Goal: Contribute content: Add original content to the website for others to see

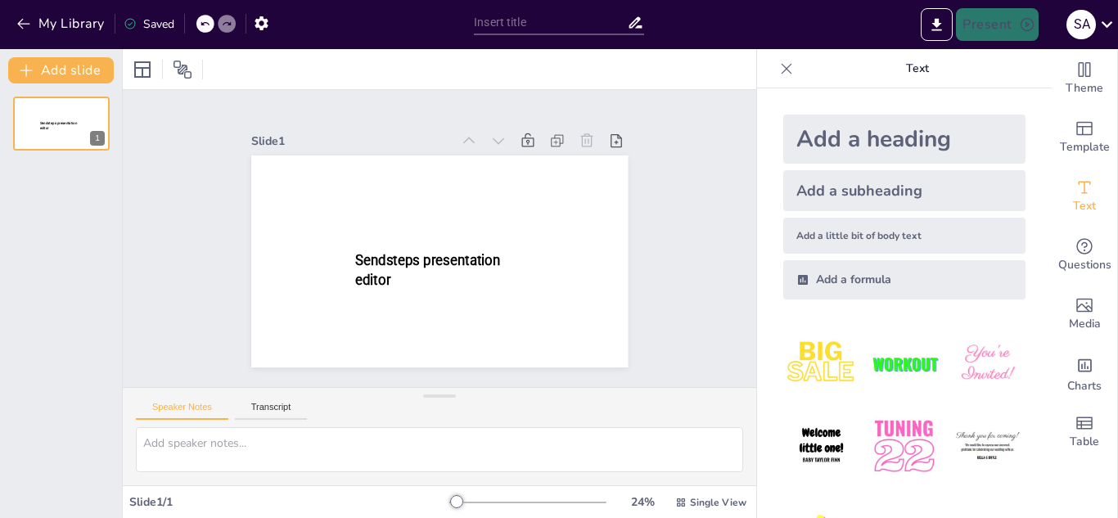
type input "New Sendsteps"
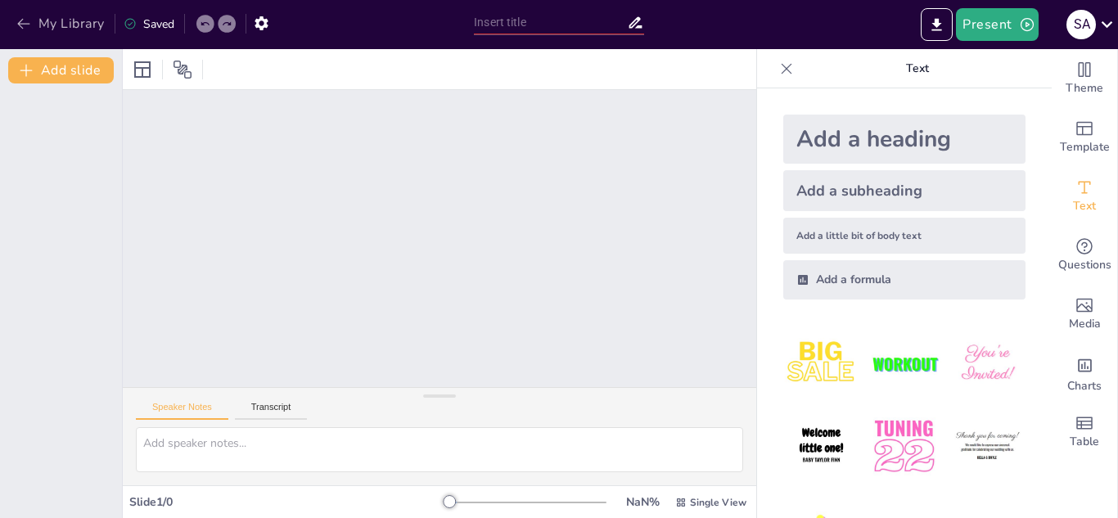
click at [19, 25] on icon "button" at bounding box center [23, 24] width 12 height 11
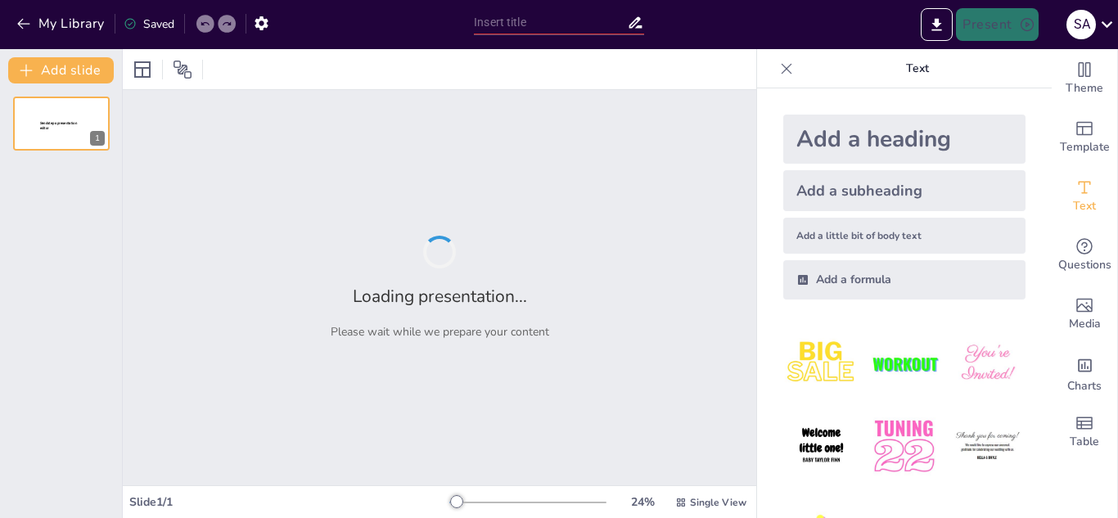
type input "Depresión y Ansiedad: Definición, Causas y Síntomas"
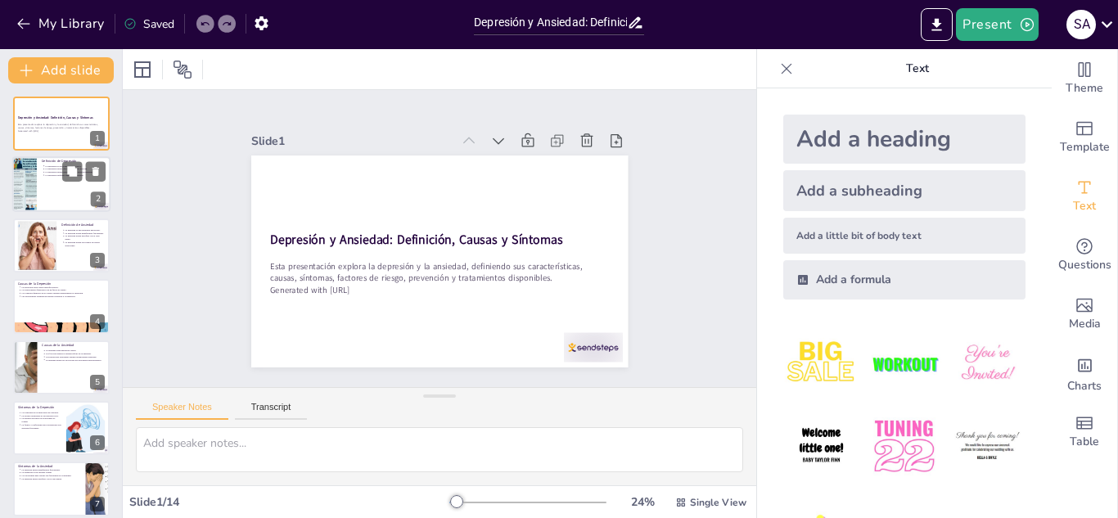
click at [43, 209] on div at bounding box center [61, 185] width 98 height 56
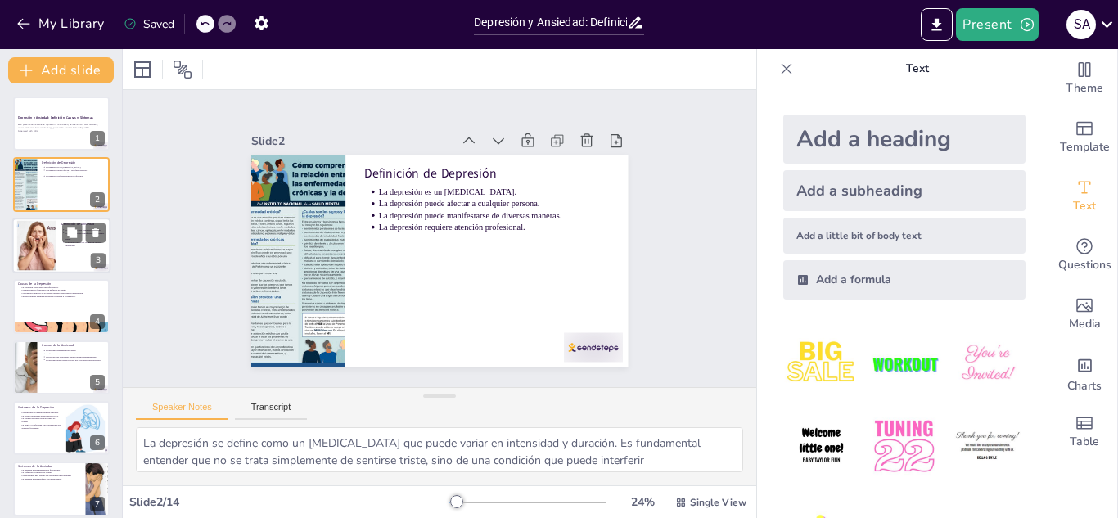
click at [59, 243] on div at bounding box center [61, 246] width 98 height 56
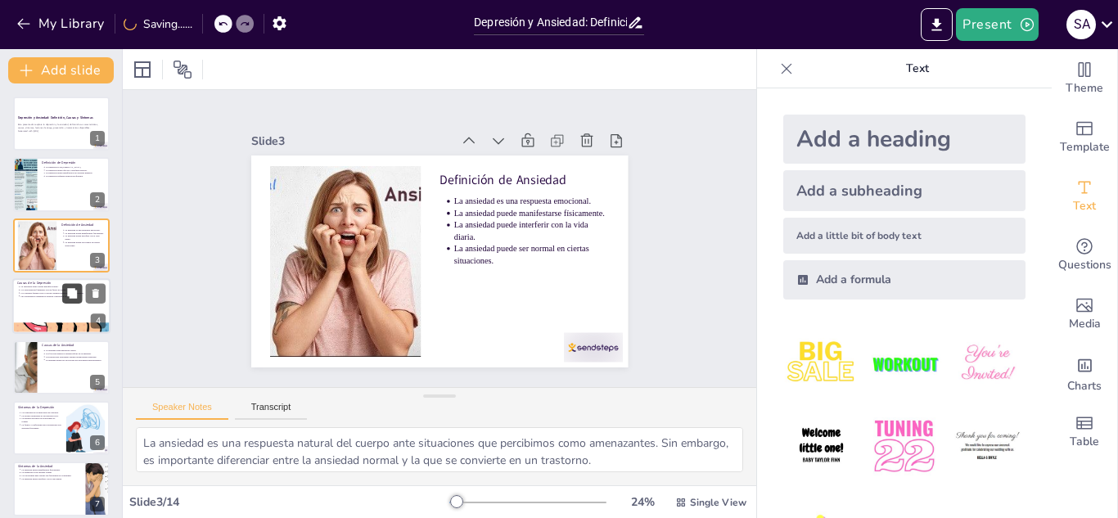
click at [68, 289] on icon at bounding box center [72, 293] width 10 height 10
type textarea "Es importante entender que la depresión no tiene una única causa, sino que es e…"
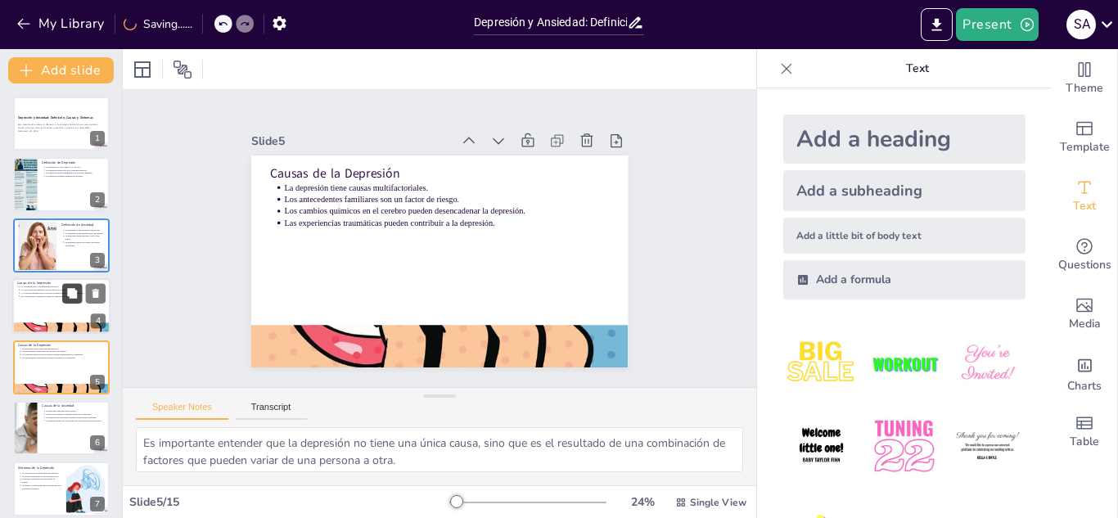
scroll to position [66, 0]
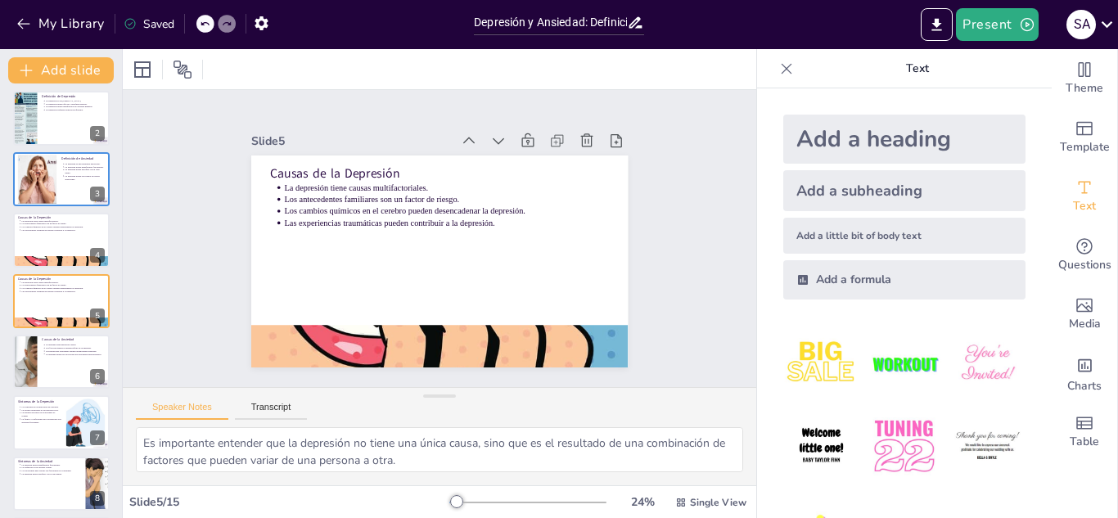
click at [70, 331] on div "Depresión y Ansiedad: Definición, Causas y Síntomas Esta presentación explora l…" at bounding box center [61, 483] width 122 height 907
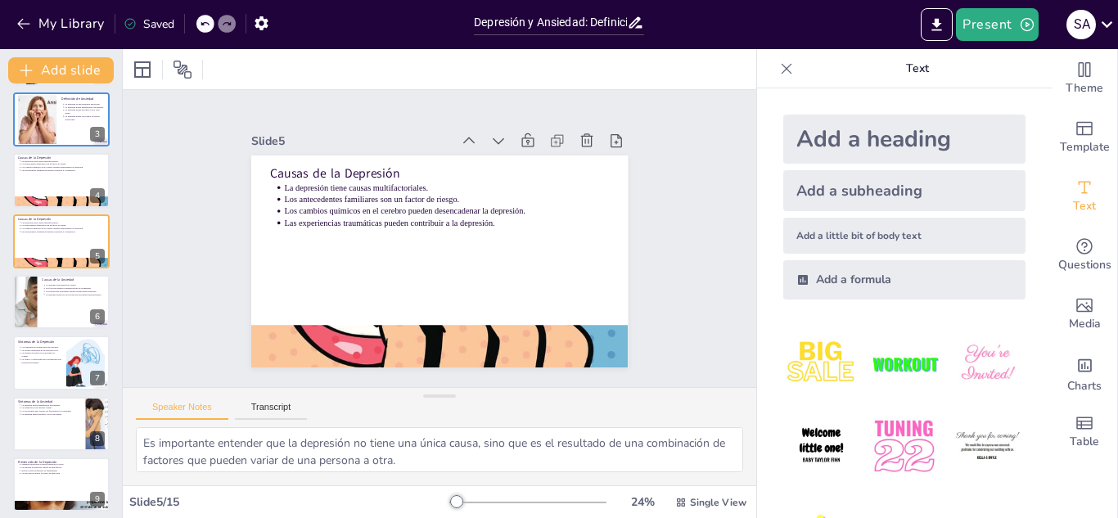
scroll to position [0, 0]
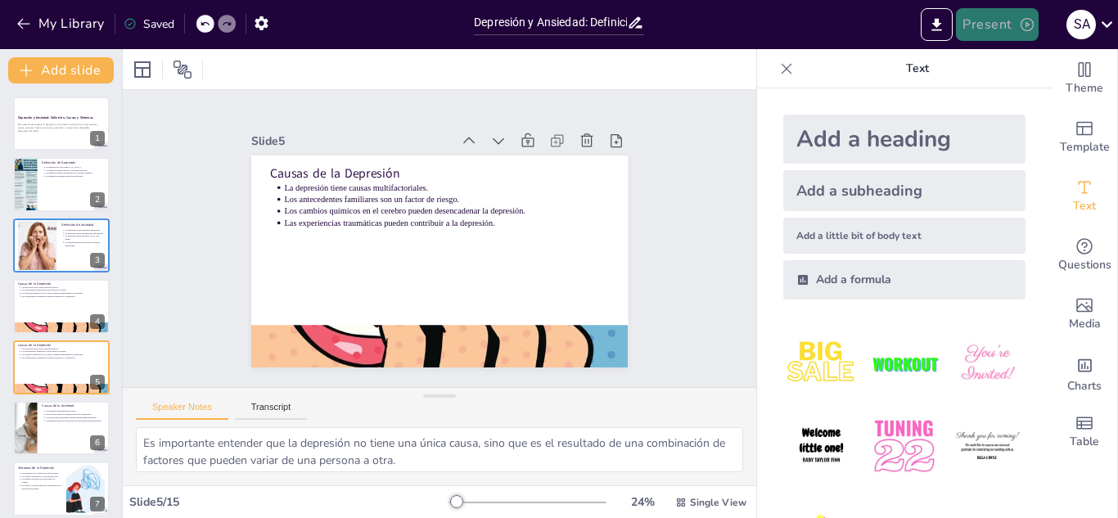
click at [1000, 22] on button "Present" at bounding box center [997, 24] width 82 height 33
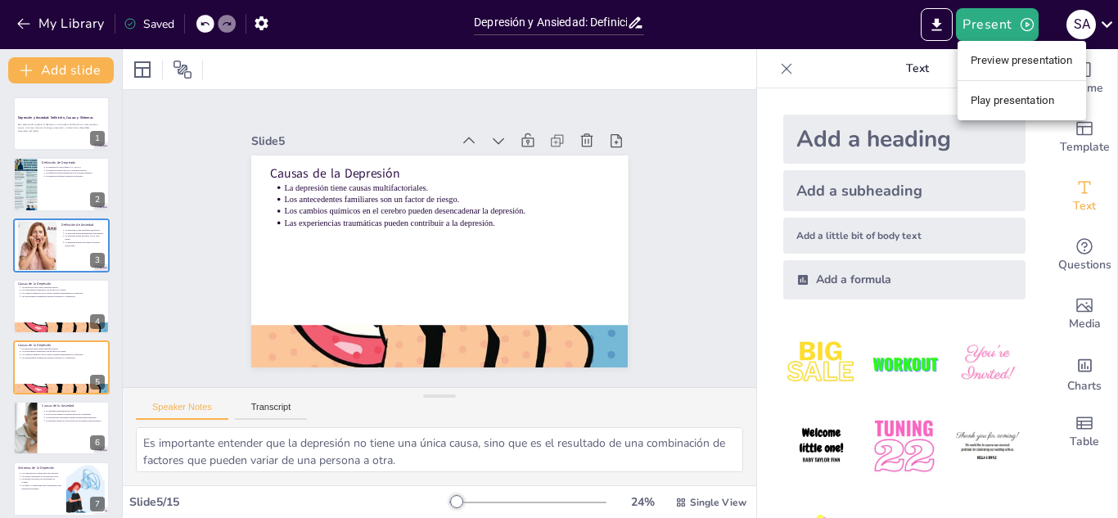
click at [1039, 98] on li "Play presentation" at bounding box center [1021, 101] width 128 height 26
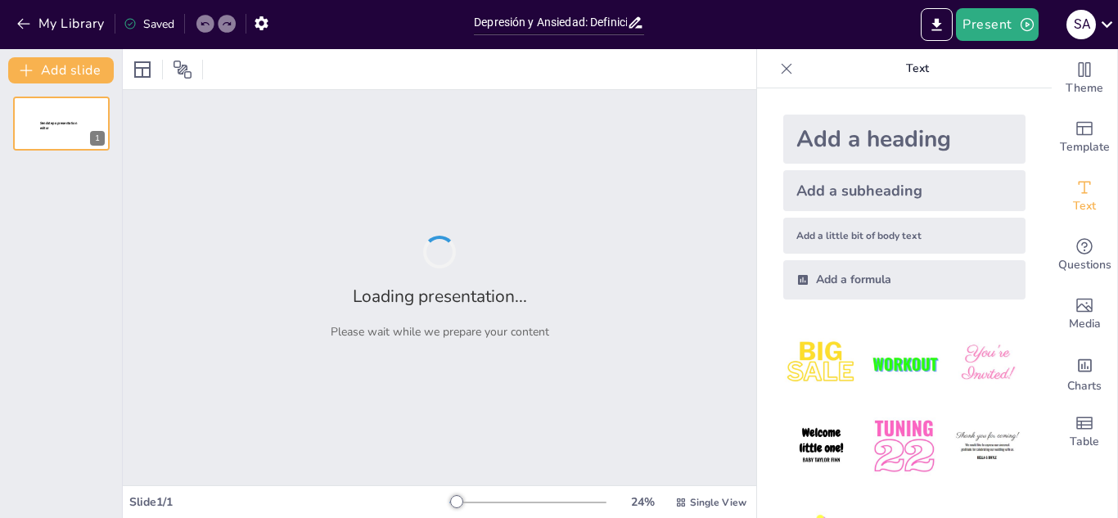
type input "Depresión y Ansiedad: Definición, Causas y Síntomas"
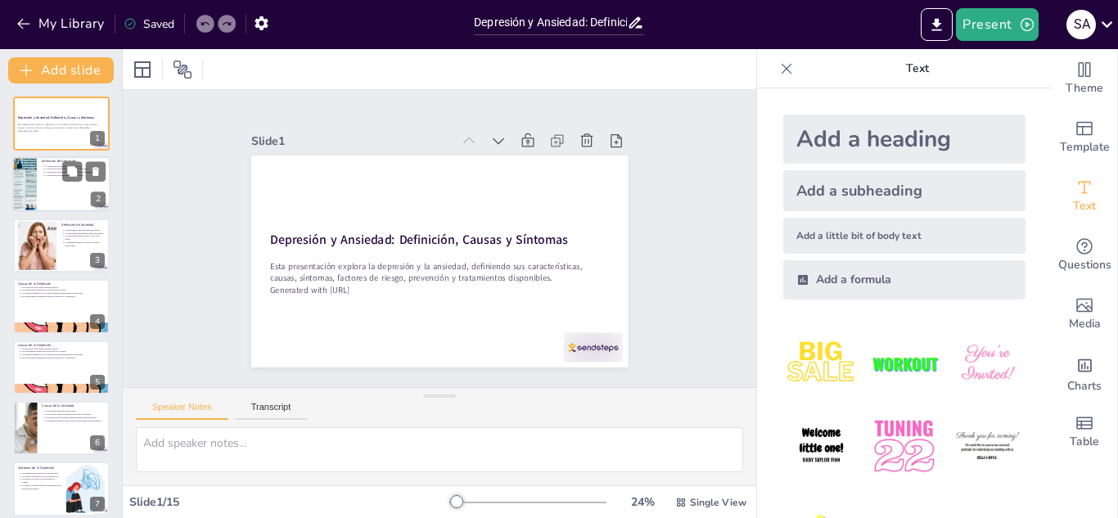
click at [37, 169] on div at bounding box center [61, 185] width 98 height 56
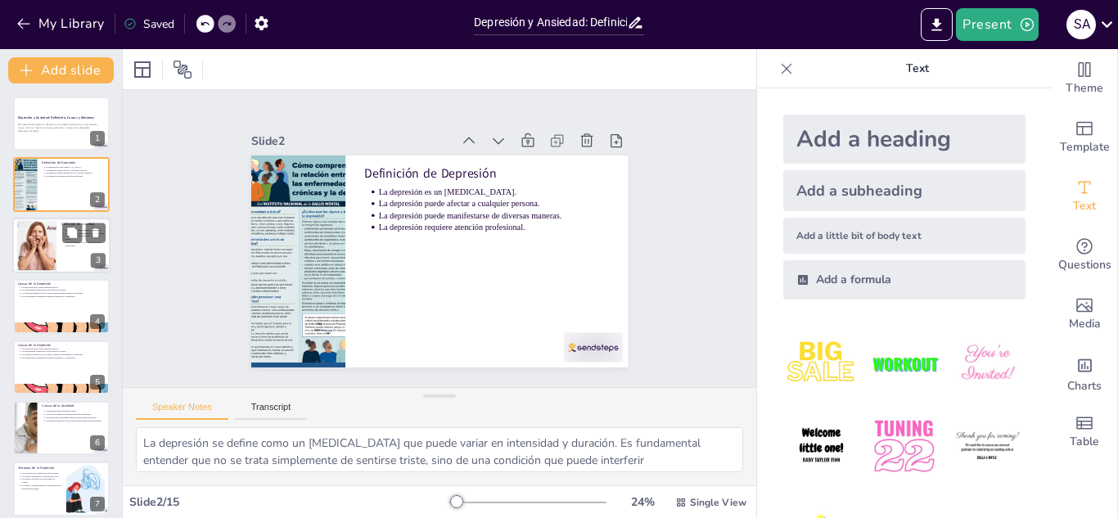
click at [35, 256] on div at bounding box center [36, 245] width 74 height 50
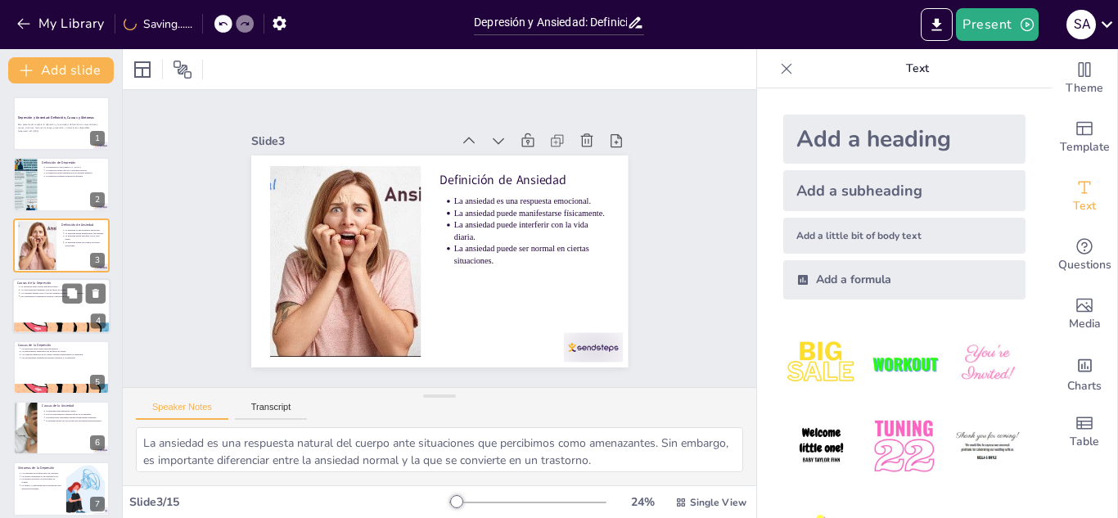
click at [34, 303] on div at bounding box center [61, 306] width 98 height 56
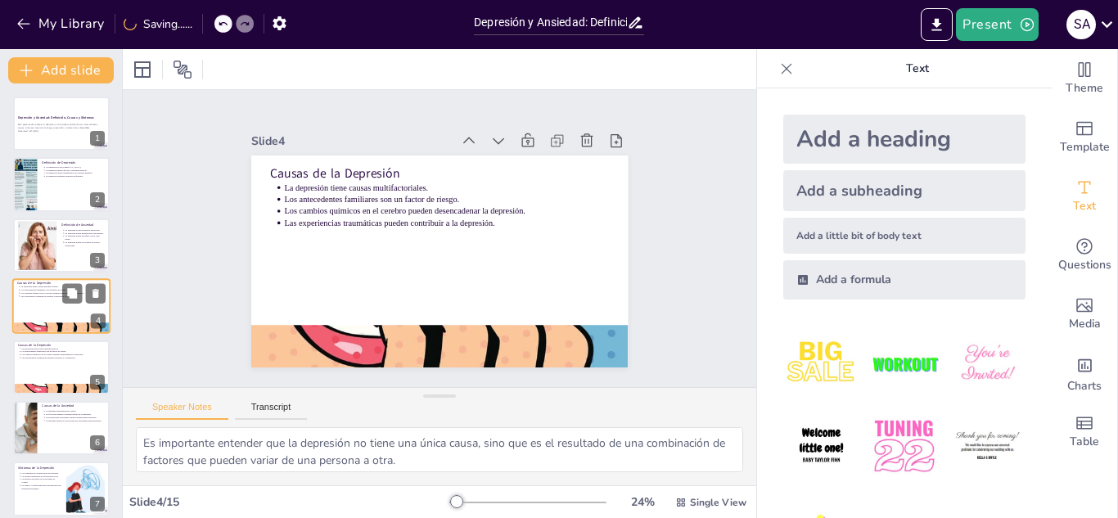
scroll to position [5, 0]
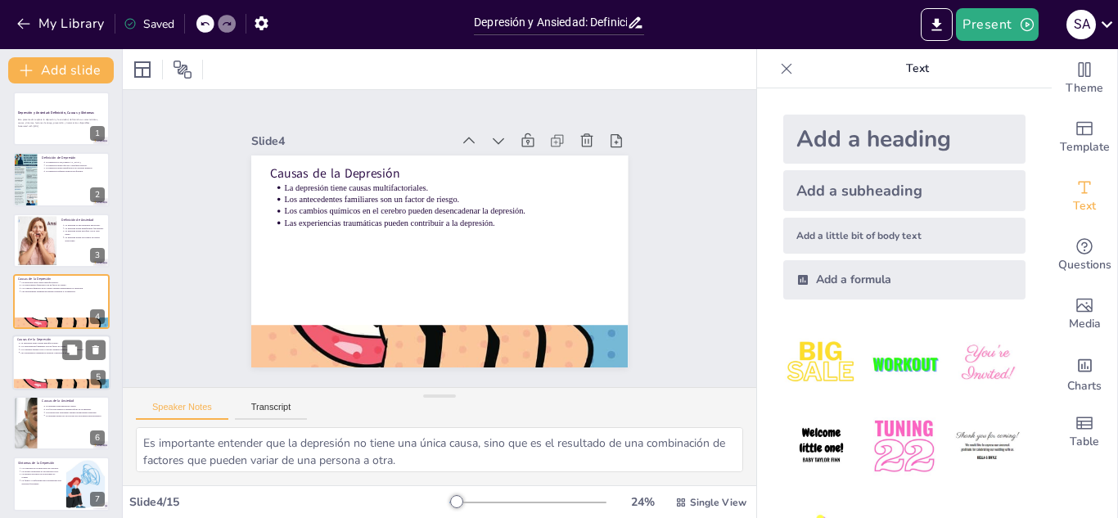
click at [28, 362] on div at bounding box center [61, 363] width 98 height 56
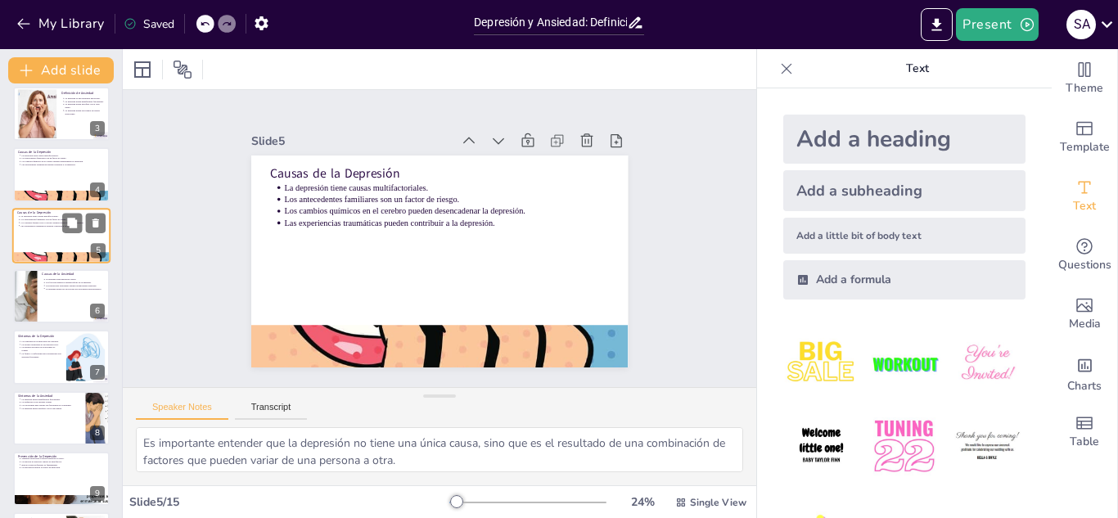
scroll to position [131, 0]
click at [42, 312] on div at bounding box center [61, 297] width 98 height 56
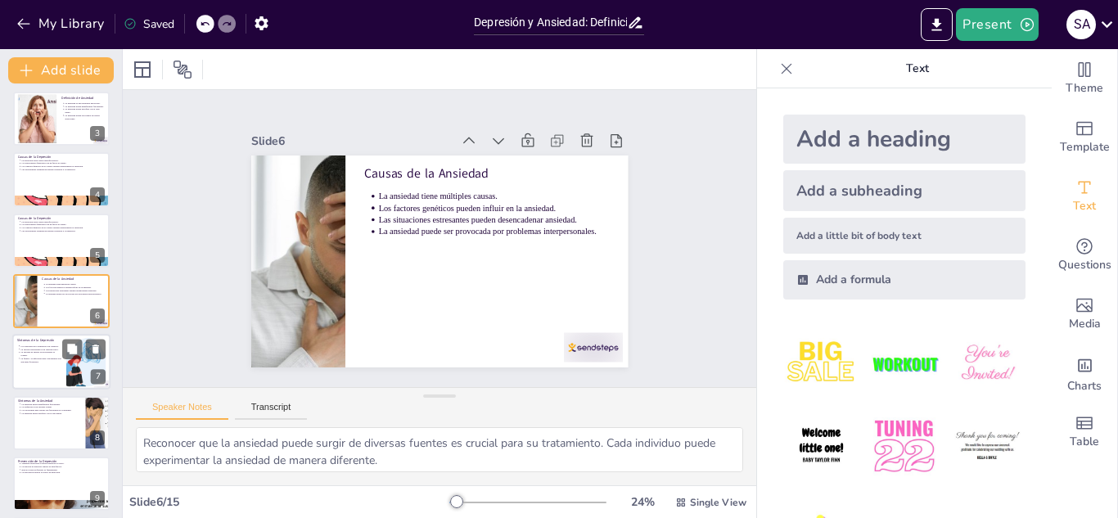
click at [34, 351] on p "La pérdida de interés en actividades es común." at bounding box center [40, 354] width 41 height 7
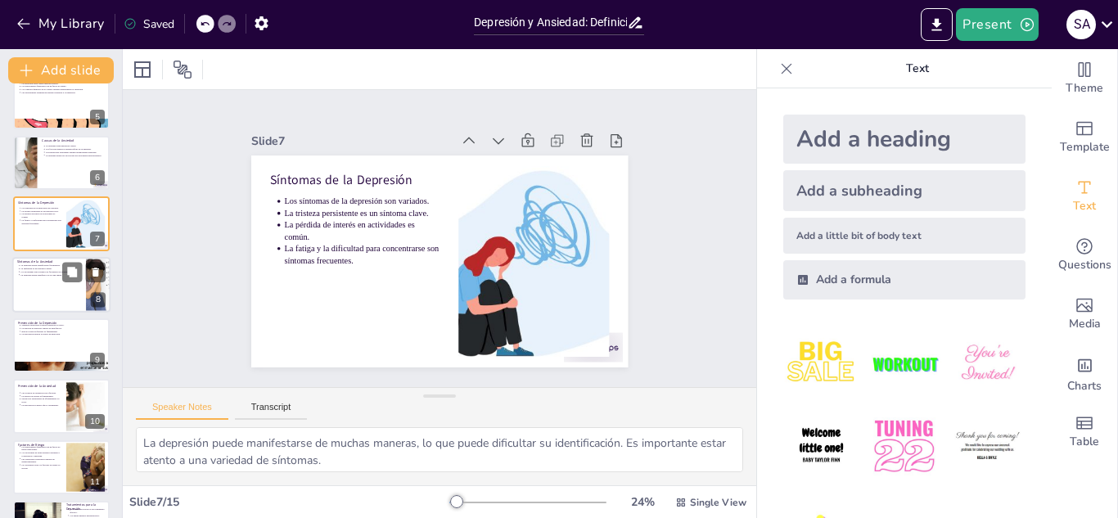
click at [58, 276] on p "La ansiedad puede interferir con la vida diaria." at bounding box center [50, 274] width 61 height 3
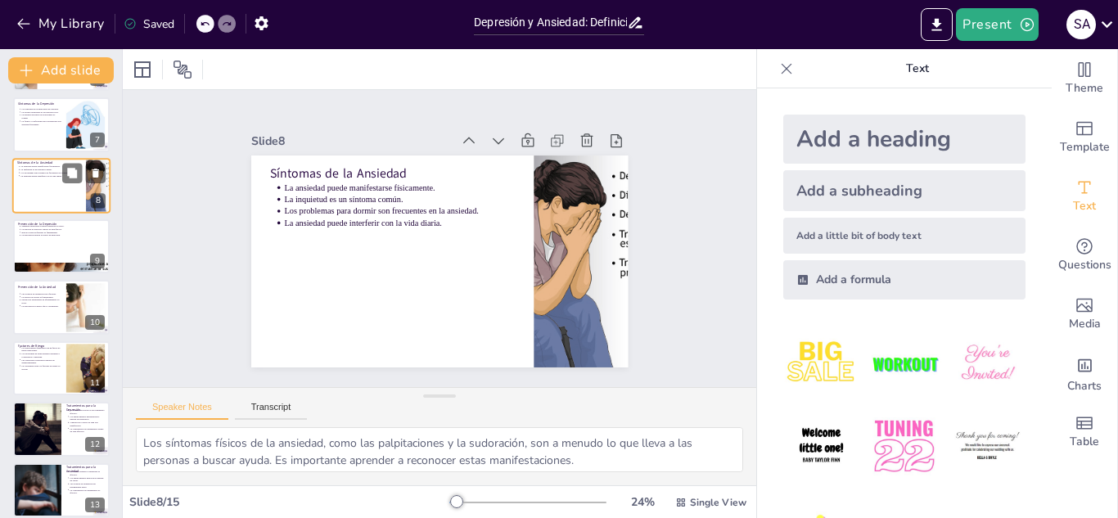
scroll to position [357, 0]
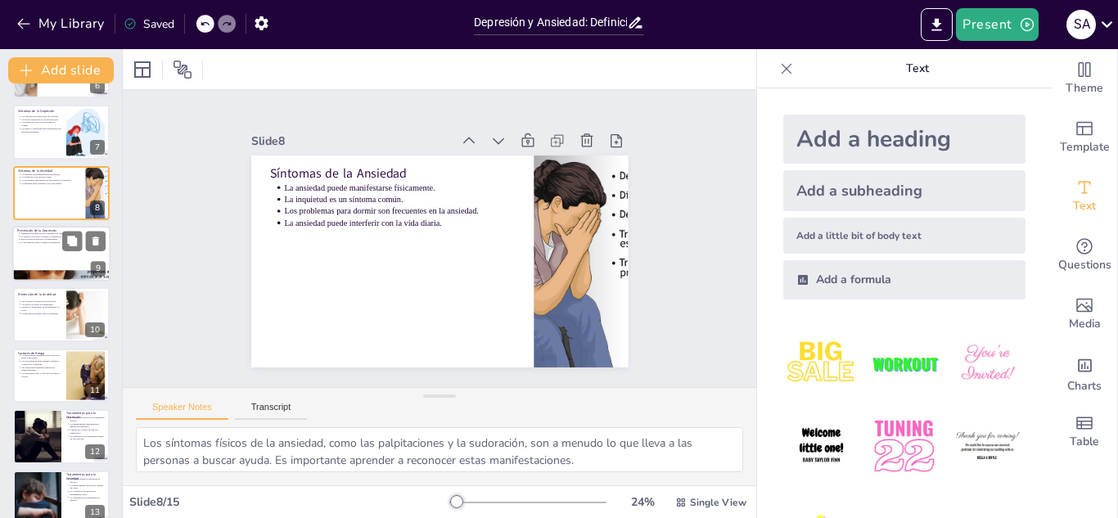
click at [39, 235] on p "La práctica de ejercicio regular es beneficiosa." at bounding box center [62, 236] width 85 height 3
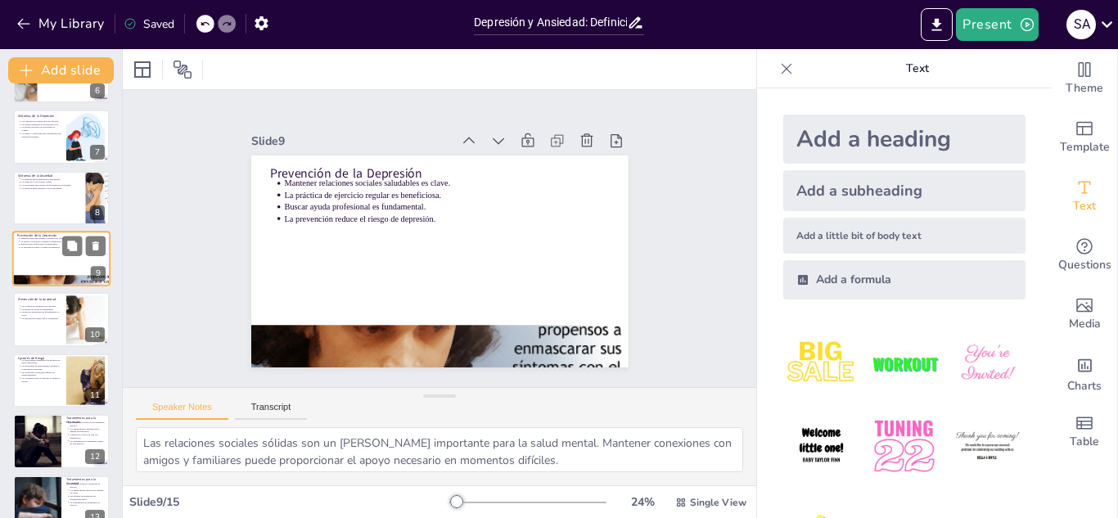
scroll to position [340, 0]
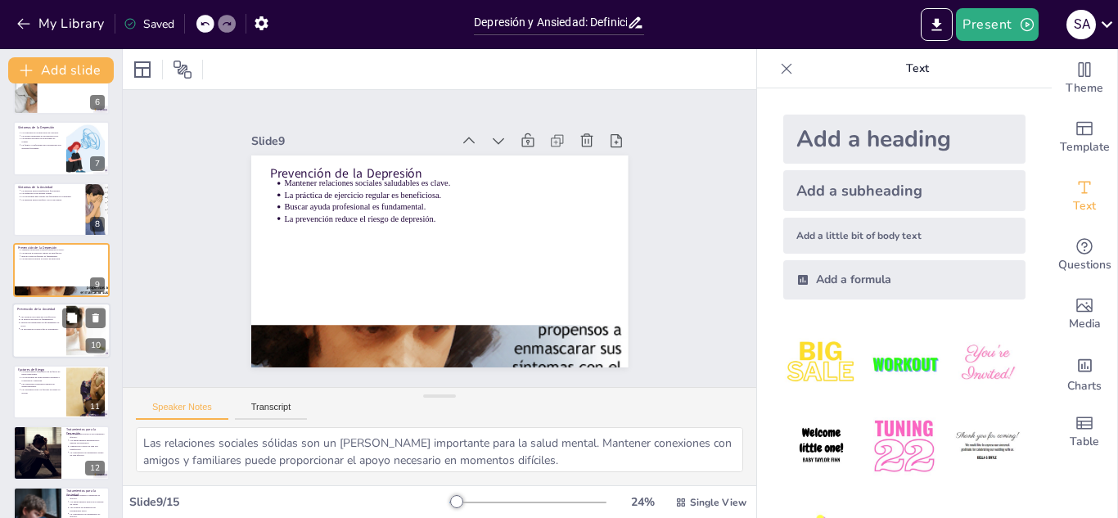
click at [38, 322] on p "Desarrollar habilidades de afrontamiento es clave." at bounding box center [40, 325] width 41 height 7
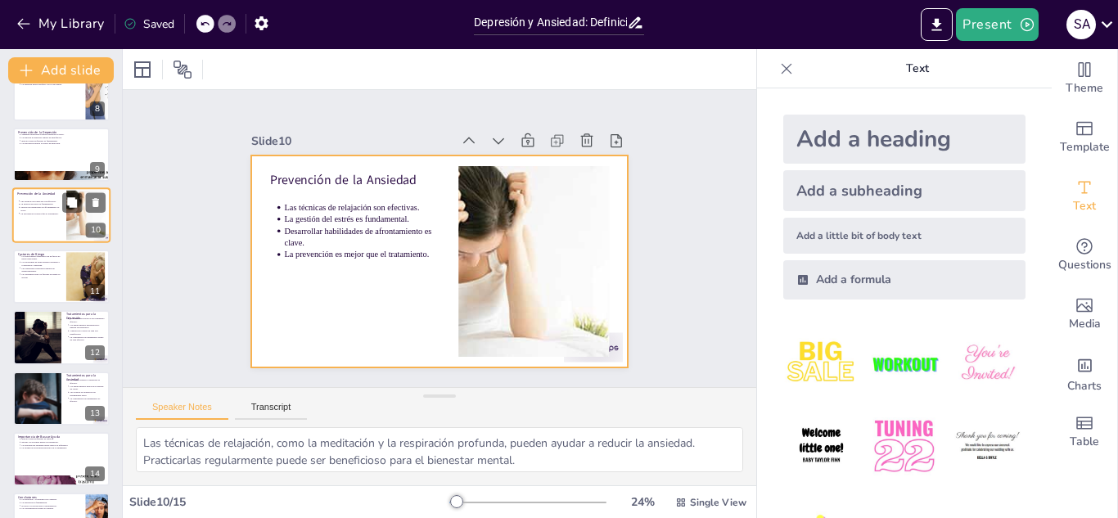
scroll to position [498, 0]
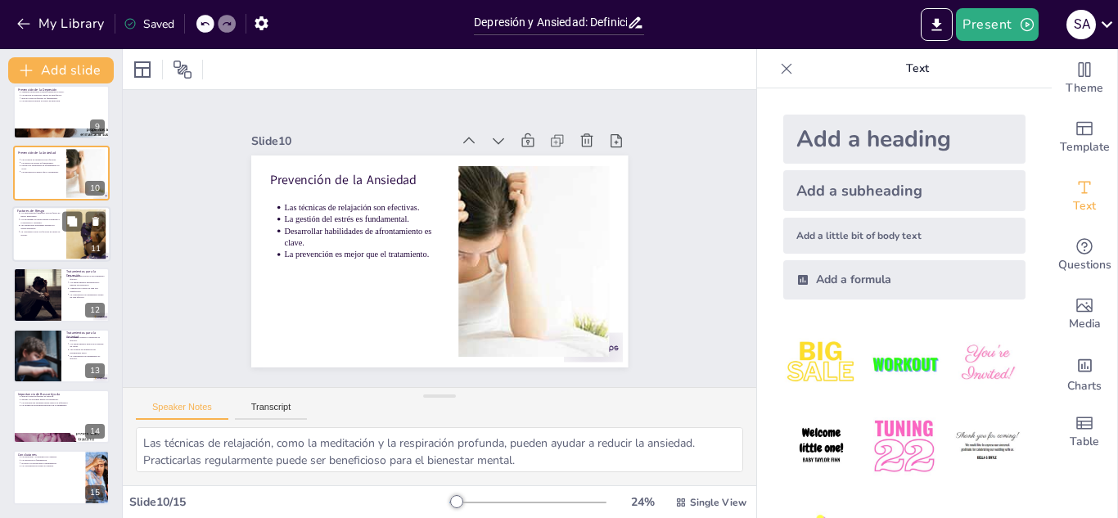
click at [57, 233] on p "La conciencia sobre los factores de riesgo es crucial." at bounding box center [40, 233] width 41 height 7
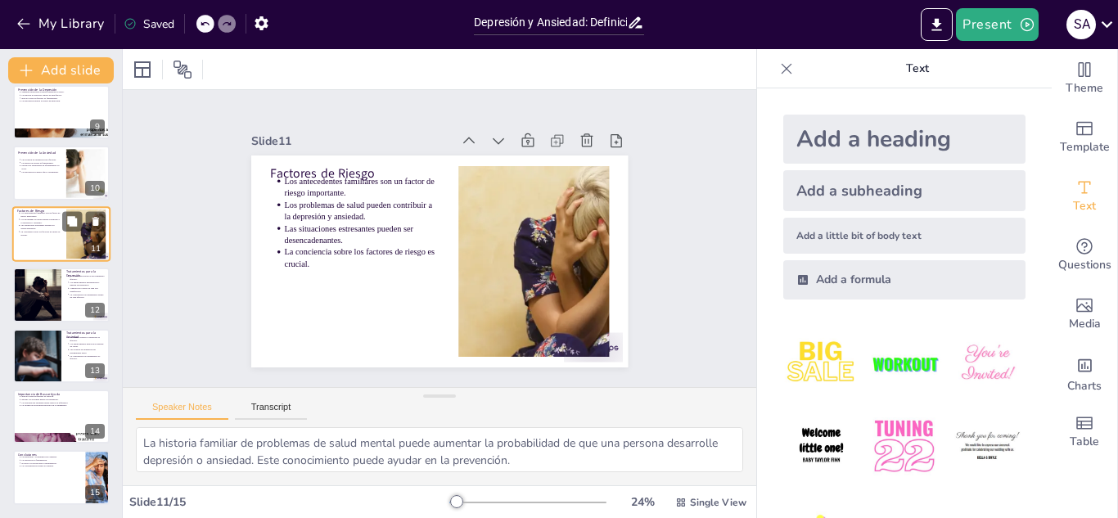
scroll to position [431, 0]
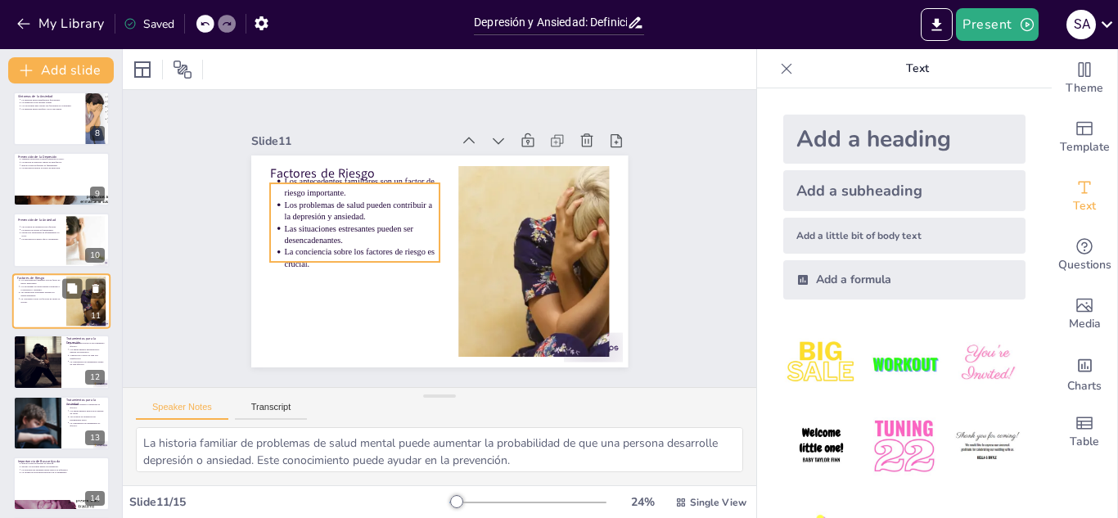
click at [40, 302] on p "La conciencia sobre los factores de riesgo es crucial." at bounding box center [40, 300] width 41 height 7
click at [52, 286] on p "Los problemas de salud pueden contribuir a la depresión y ansiedad." at bounding box center [40, 288] width 41 height 7
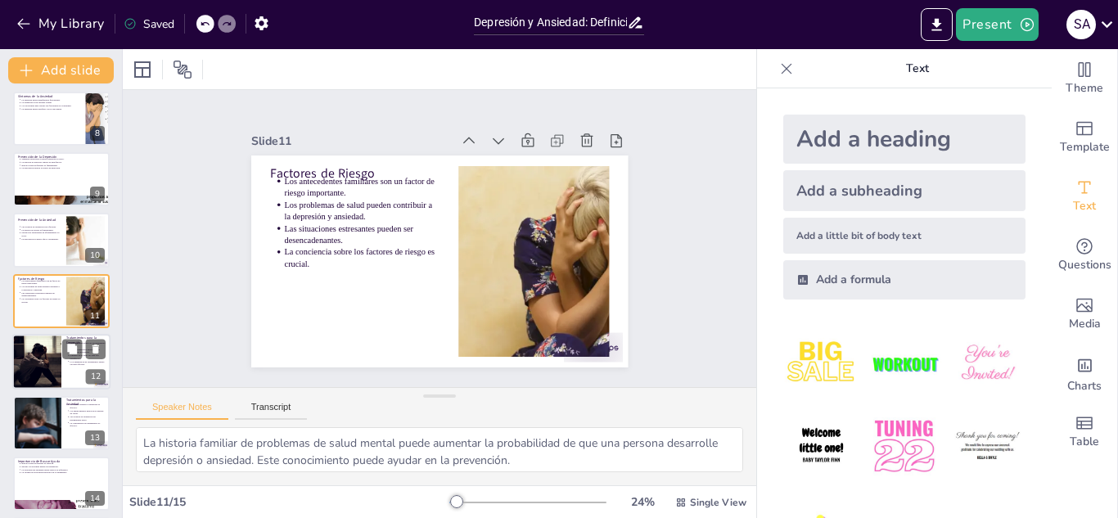
click at [42, 376] on div at bounding box center [37, 362] width 98 height 56
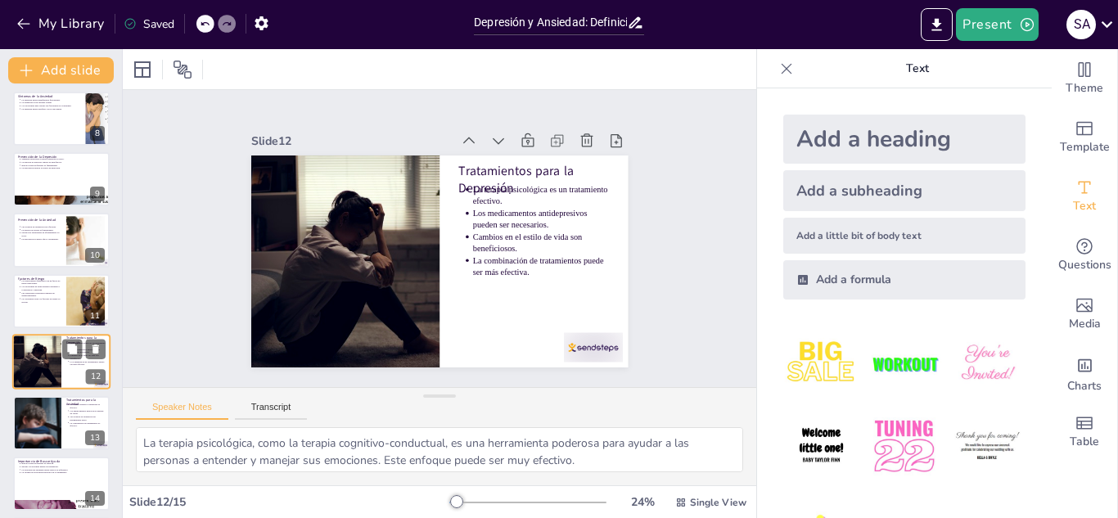
scroll to position [492, 0]
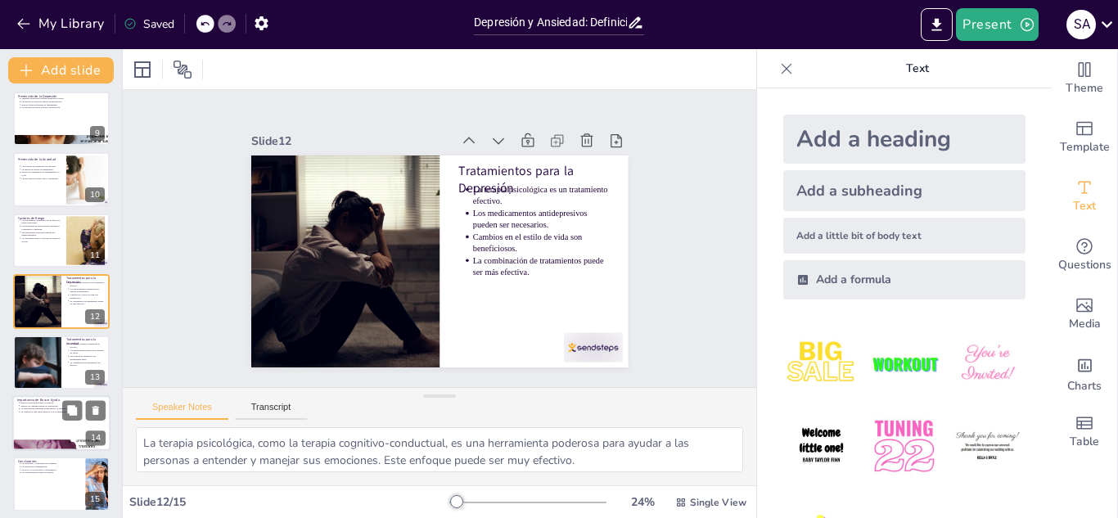
click at [47, 409] on p "La intervención temprana puede marcar la diferencia." at bounding box center [62, 409] width 85 height 3
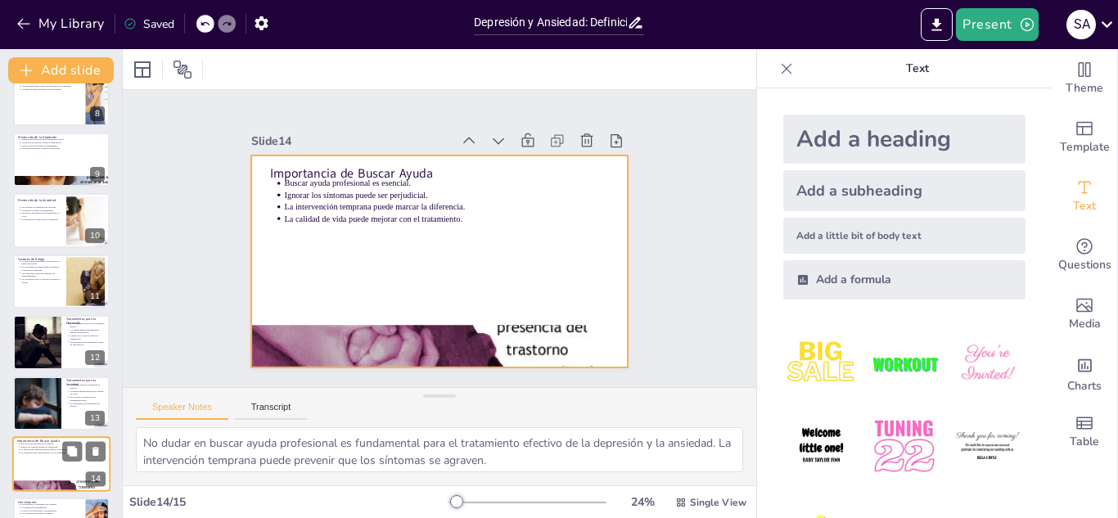
scroll to position [498, 0]
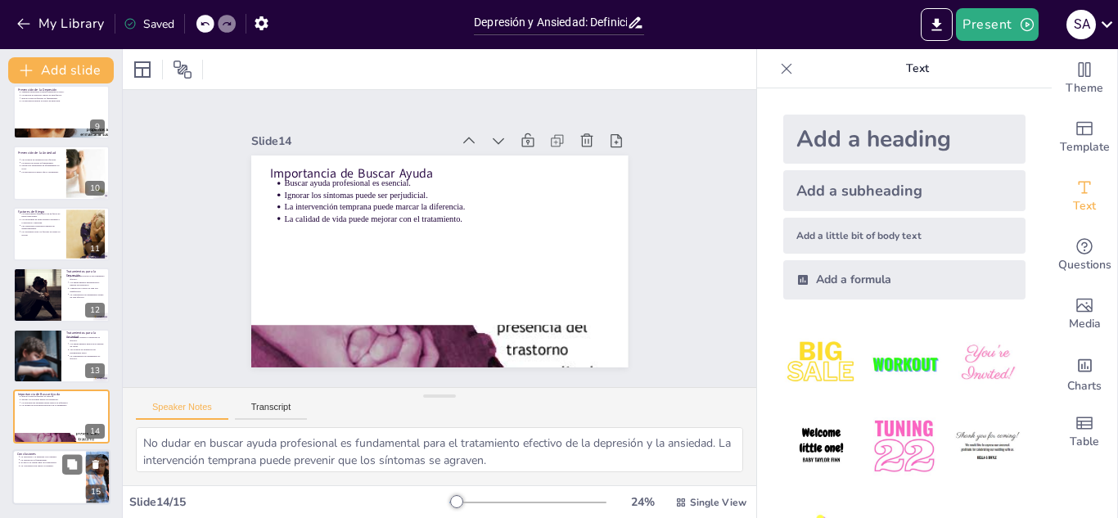
click at [38, 478] on div at bounding box center [61, 478] width 98 height 56
type textarea "Reconocer que estos trastornos son comunes puede ayudar a reducir el estigma as…"
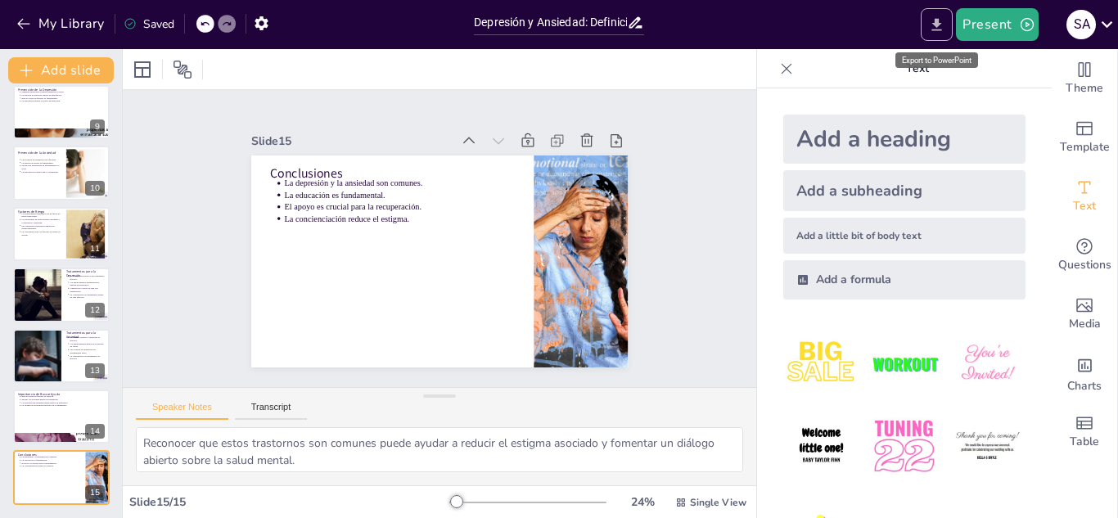
click at [933, 21] on icon "Export to PowerPoint" at bounding box center [936, 24] width 17 height 17
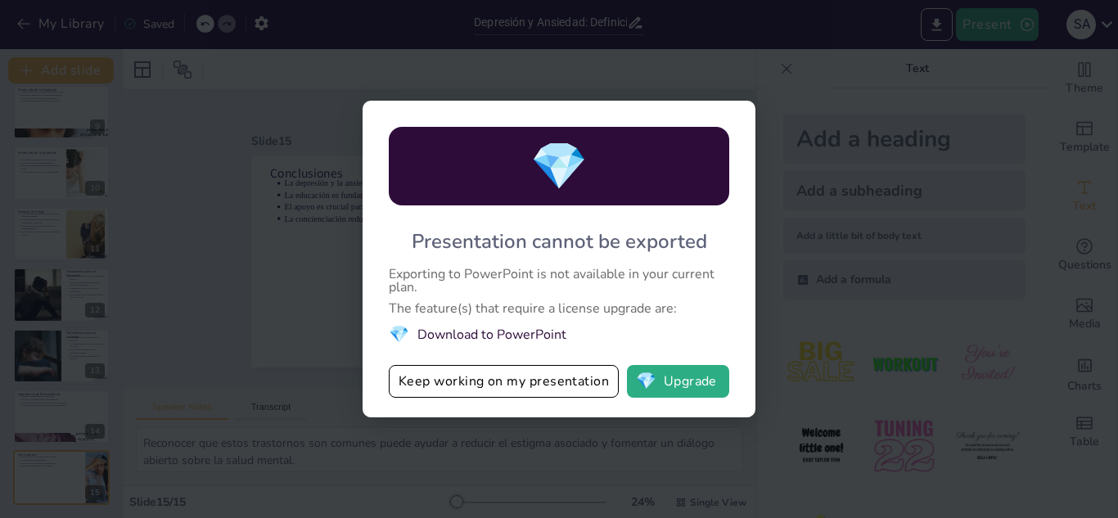
click at [836, 106] on div "💎 Presentation cannot be exported Exporting to PowerPoint is not available in y…" at bounding box center [559, 259] width 1118 height 518
click at [582, 381] on button "Keep working on my presentation" at bounding box center [504, 381] width 230 height 33
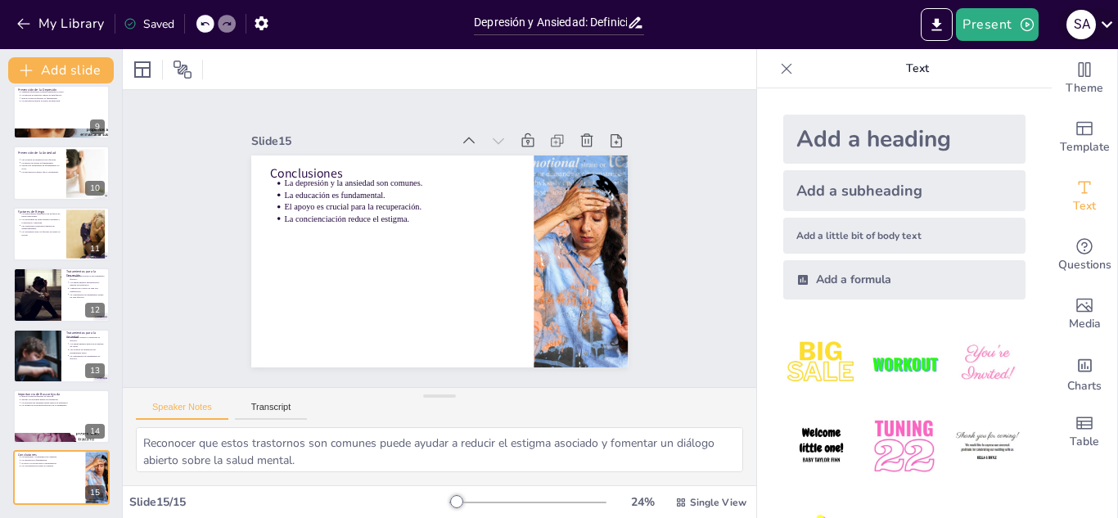
click at [1105, 31] on icon at bounding box center [1107, 24] width 22 height 22
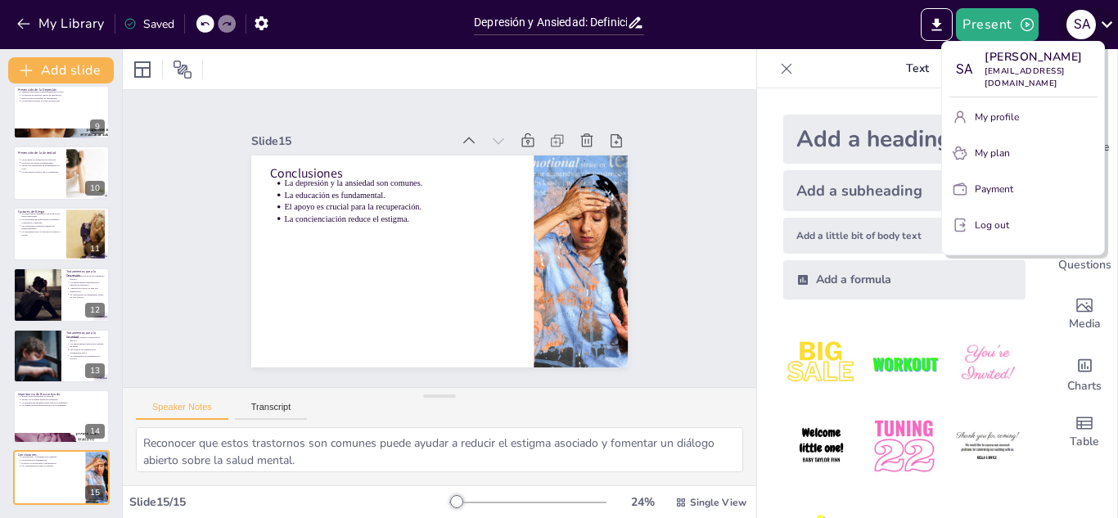
click at [1105, 31] on div at bounding box center [559, 259] width 1118 height 518
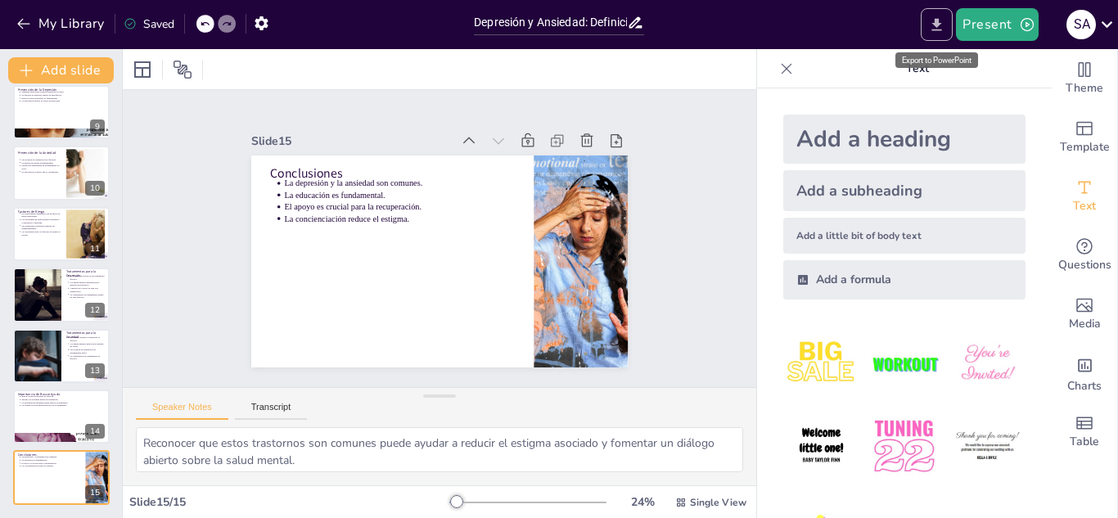
click at [943, 25] on icon "Export to PowerPoint" at bounding box center [936, 24] width 17 height 17
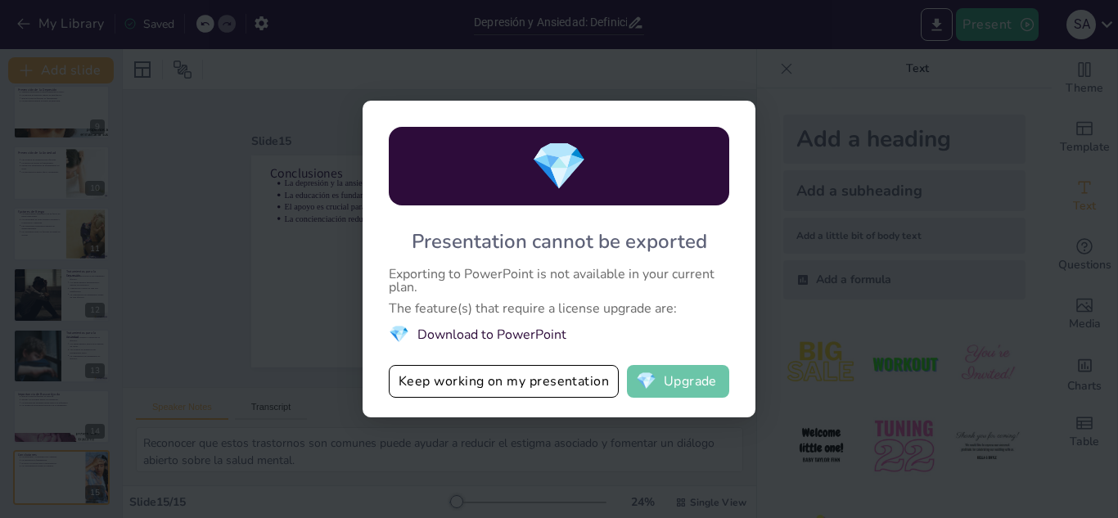
click at [705, 385] on button "💎 Upgrade" at bounding box center [678, 381] width 102 height 33
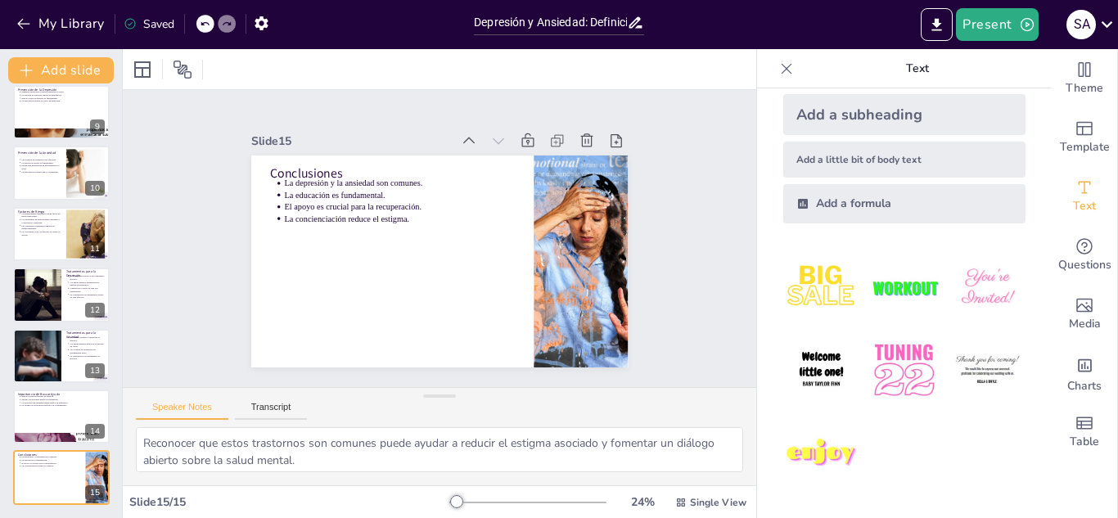
scroll to position [0, 0]
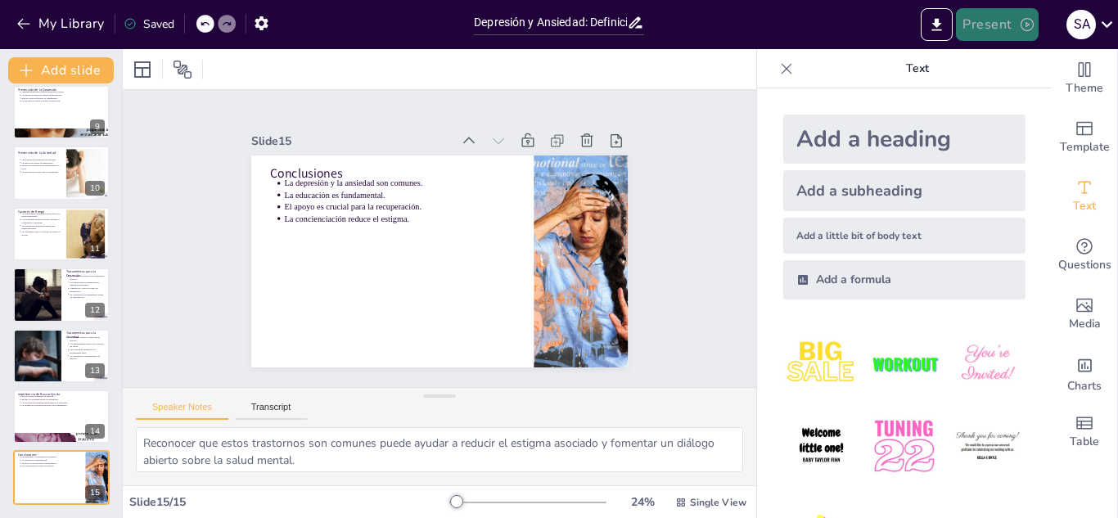
click at [998, 22] on button "Present" at bounding box center [997, 24] width 82 height 33
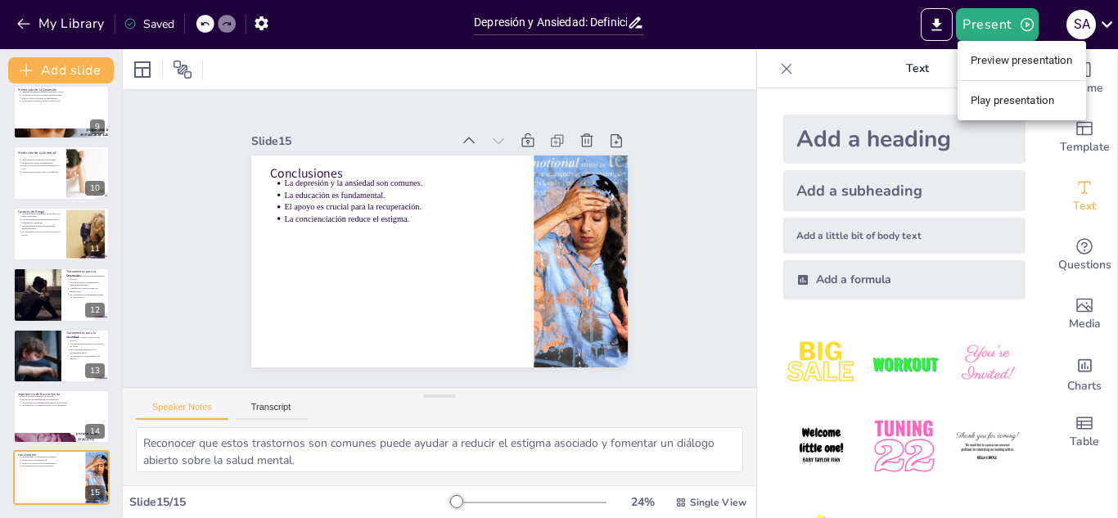
click at [1007, 92] on li "Play presentation" at bounding box center [1021, 101] width 128 height 26
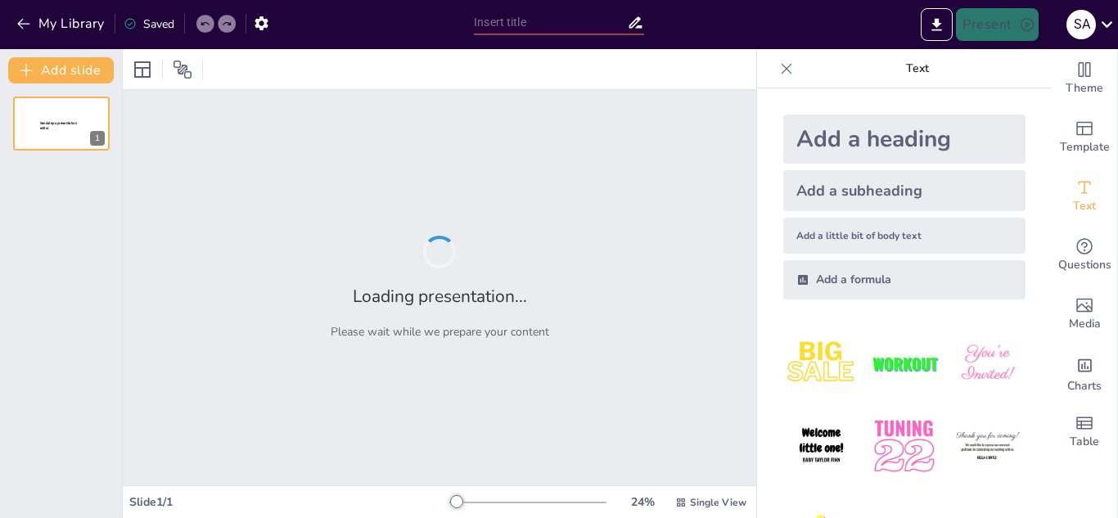
type input "Depresión y Ansiedad: Definición, Causas y Síntomas"
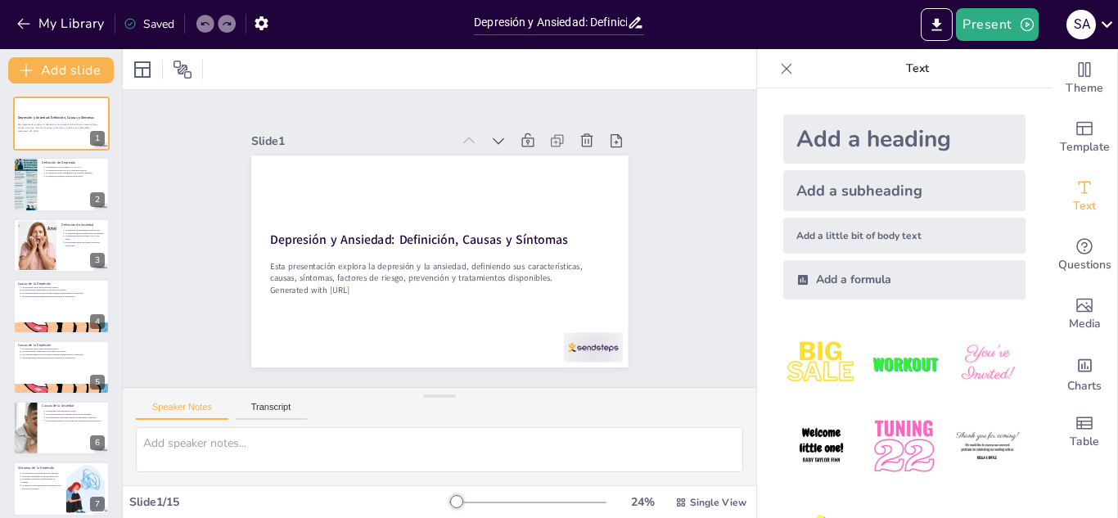
click at [907, 68] on p "Text" at bounding box center [917, 68] width 236 height 39
click at [937, 29] on icon "Export to PowerPoint" at bounding box center [937, 24] width 10 height 12
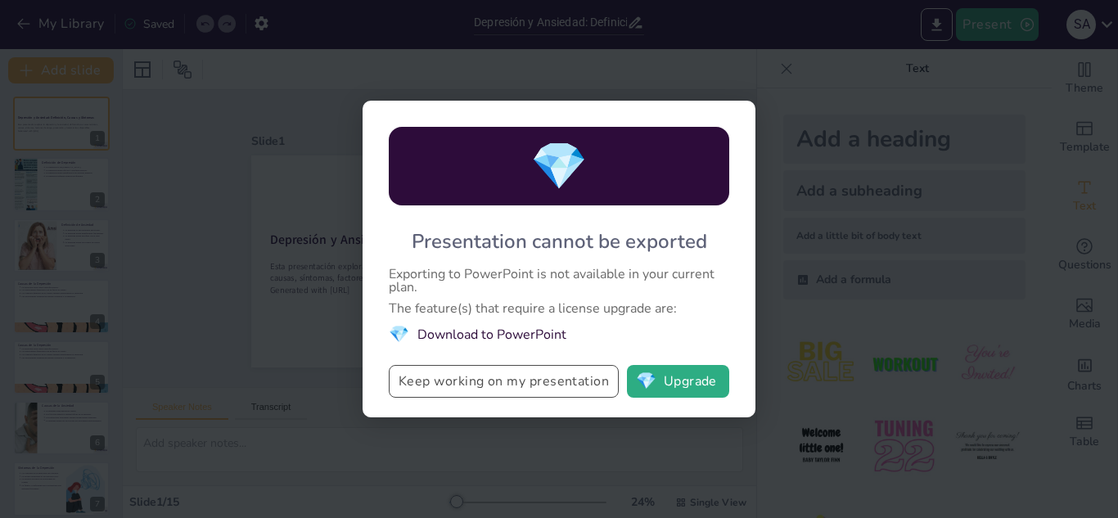
click at [535, 380] on button "Keep working on my presentation" at bounding box center [504, 381] width 230 height 33
